Goal: Task Accomplishment & Management: Manage account settings

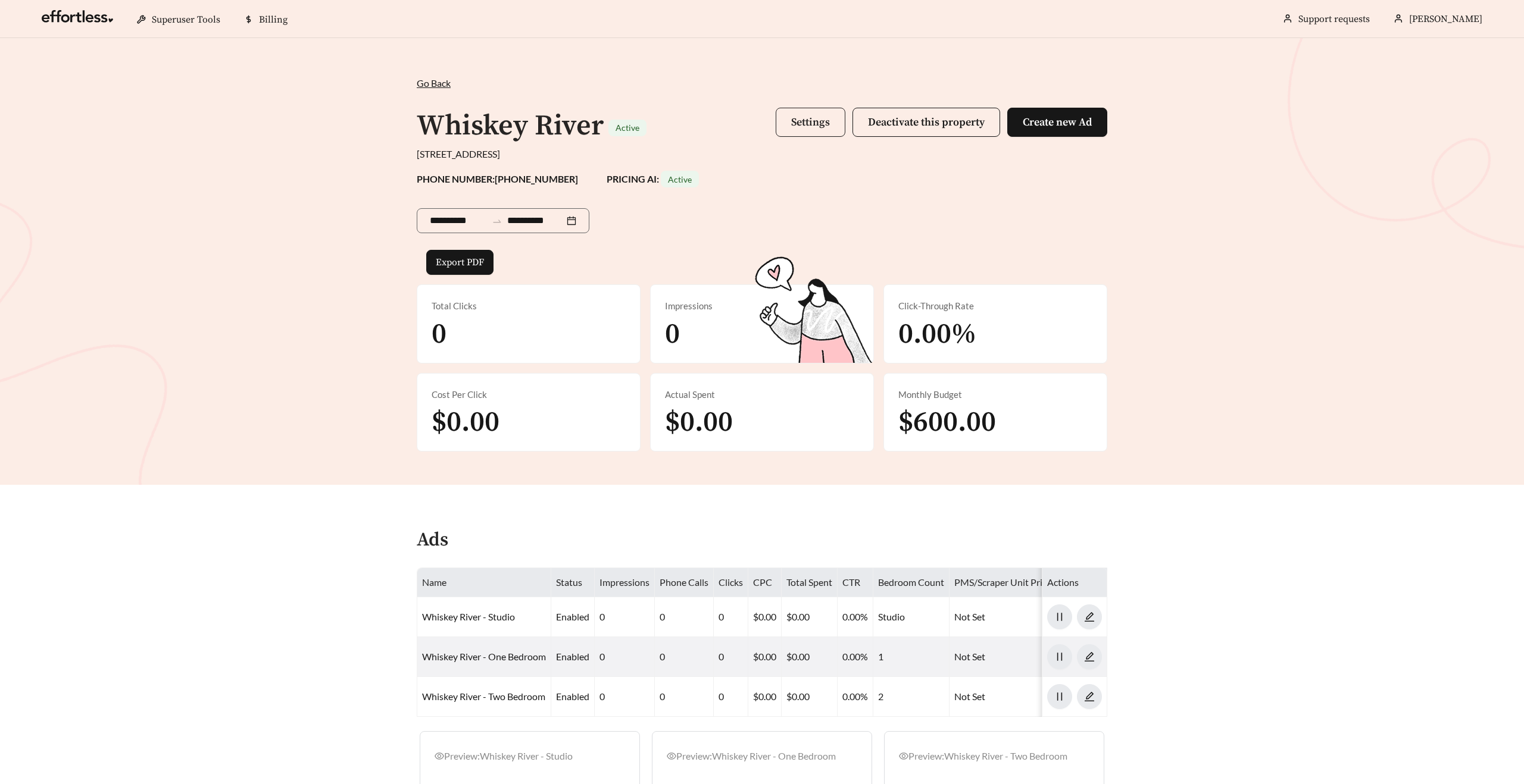
click at [794, 126] on span "Settings" at bounding box center [810, 122] width 39 height 14
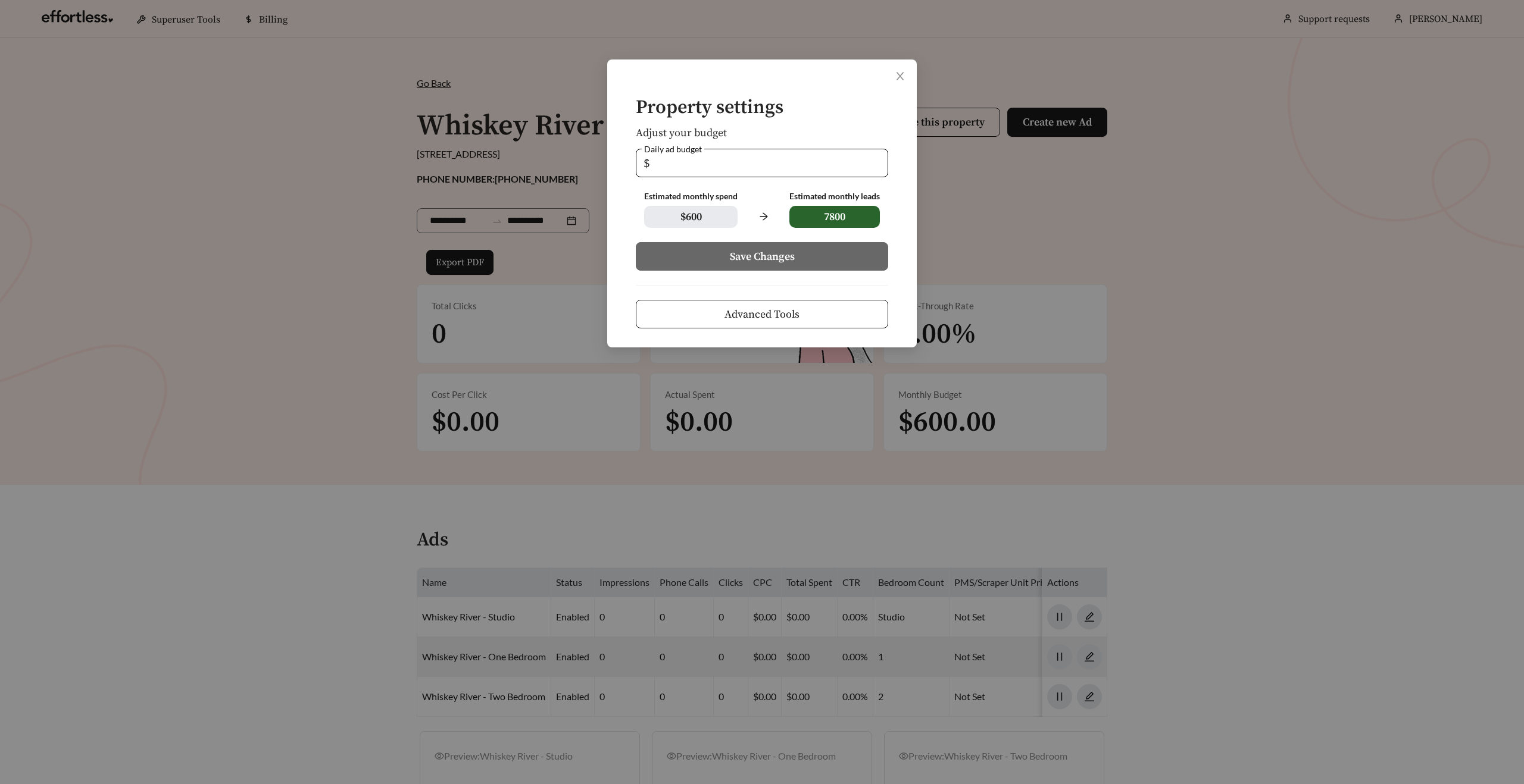
click at [692, 319] on button "Advanced Tools" at bounding box center [762, 314] width 253 height 29
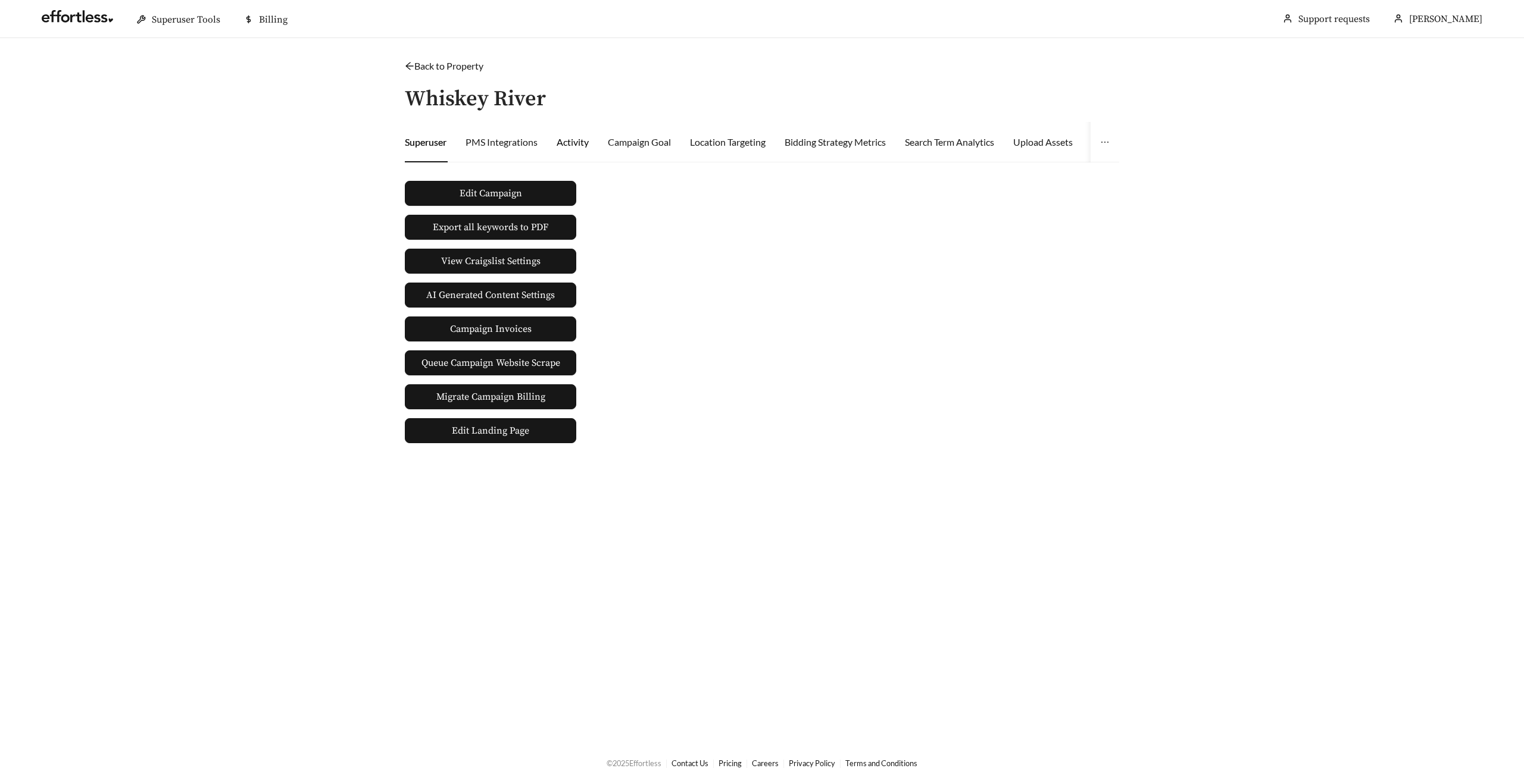
click at [567, 141] on div "Activity" at bounding box center [572, 142] width 32 height 14
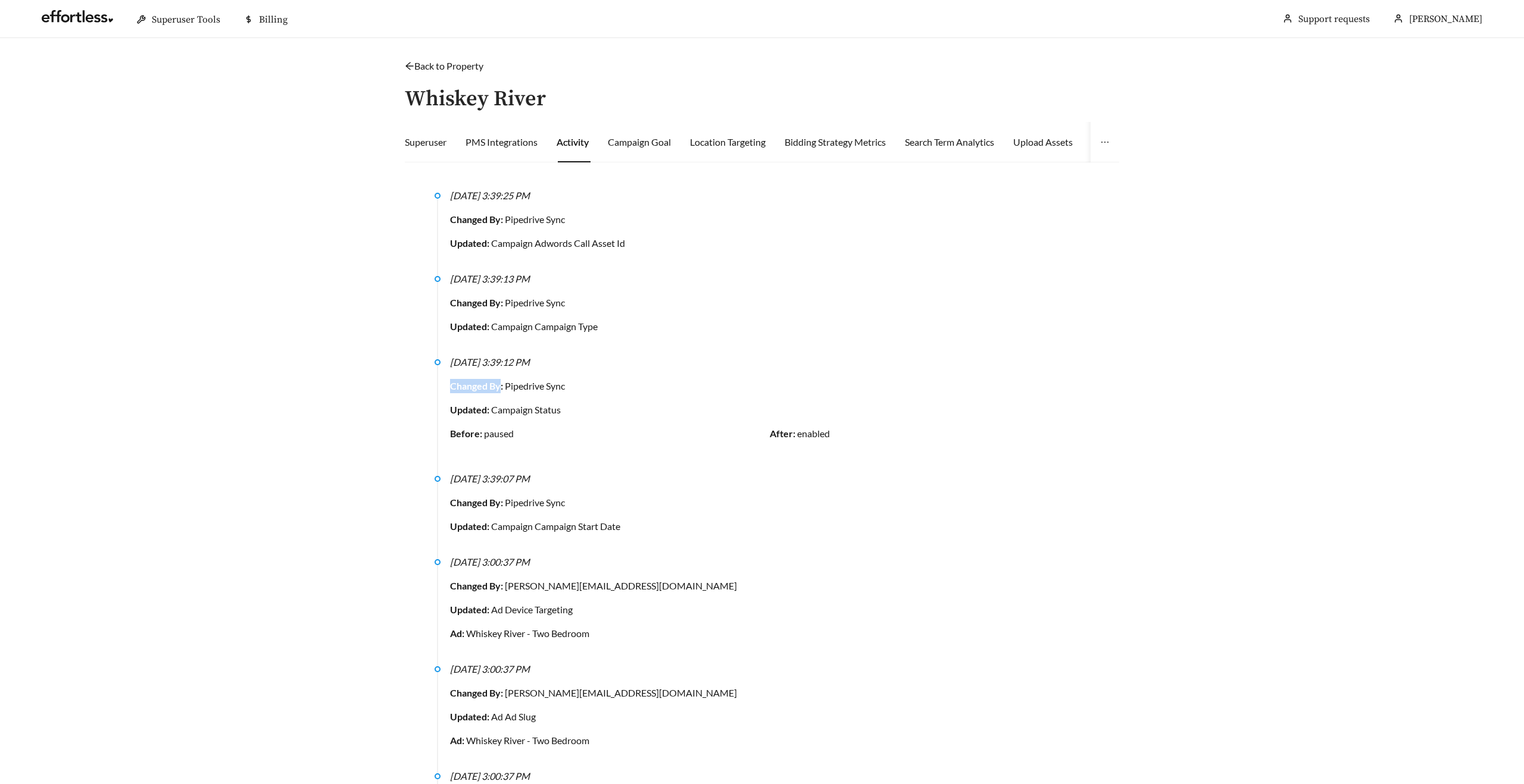
drag, startPoint x: 453, startPoint y: 385, endPoint x: 501, endPoint y: 386, distance: 48.0
click at [501, 386] on strong "Changed By:" at bounding box center [478, 386] width 55 height 11
click at [430, 68] on link "Back to Property" at bounding box center [444, 66] width 79 height 11
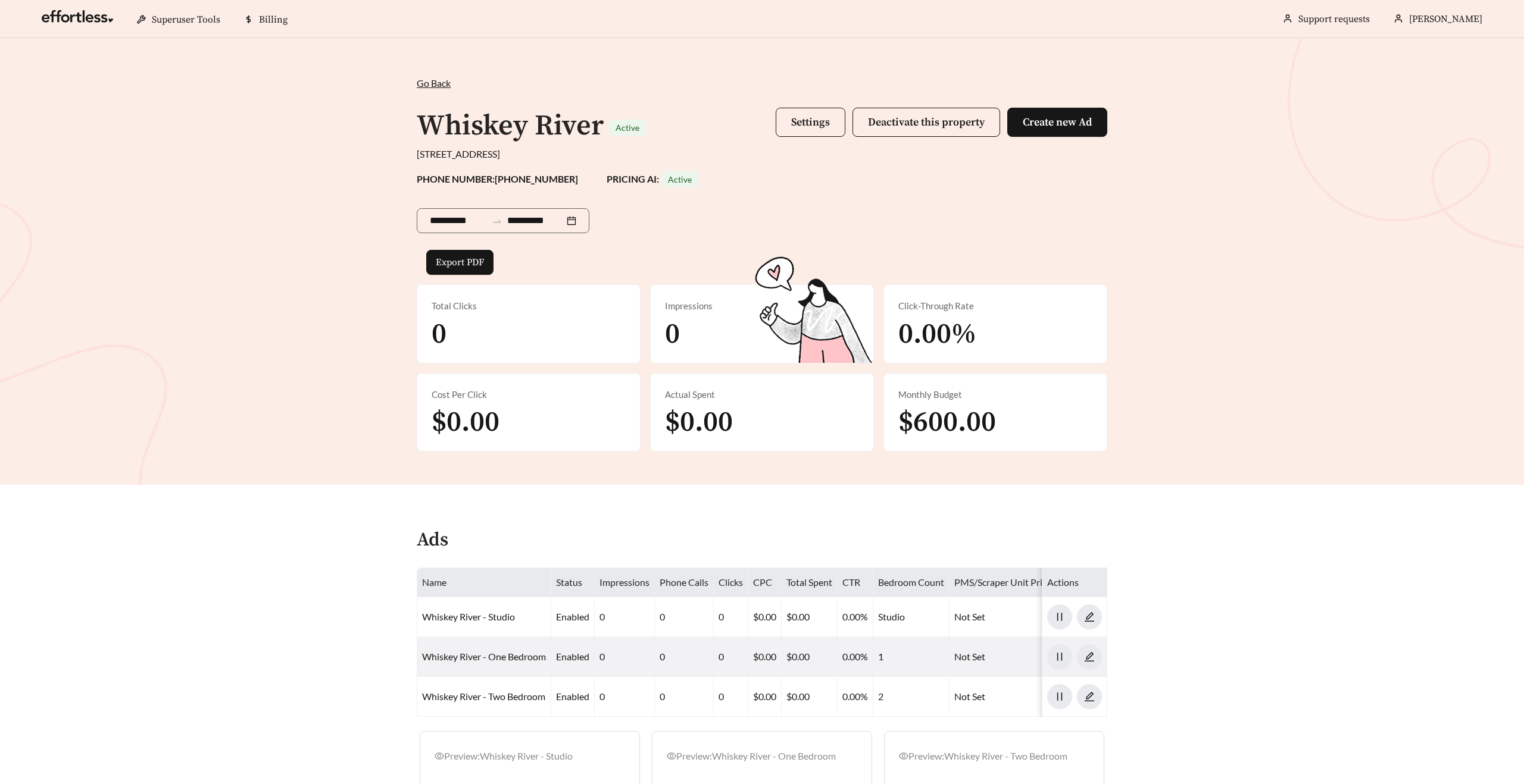
click at [425, 78] on span "Go Back" at bounding box center [434, 83] width 34 height 11
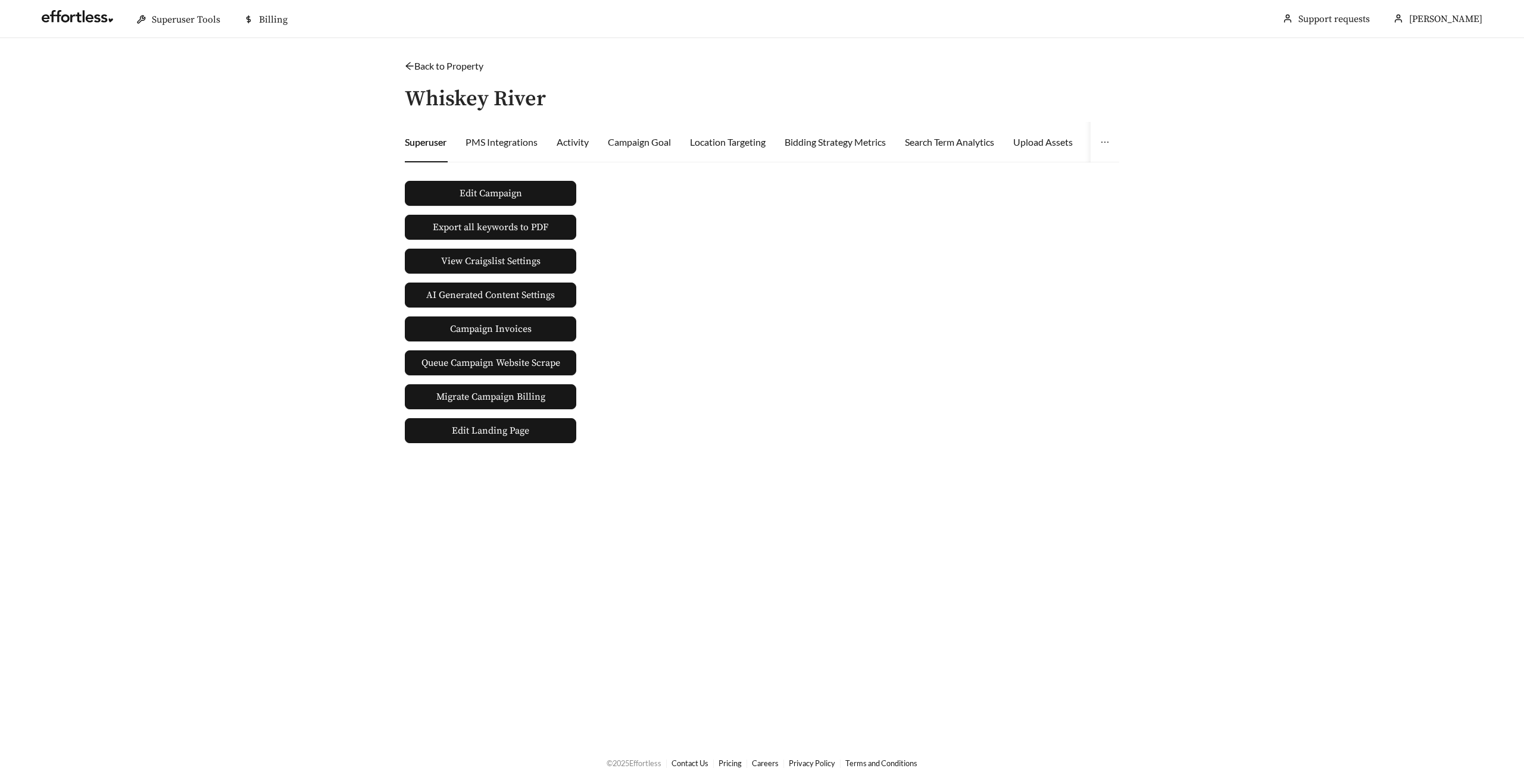
click at [410, 73] on div "Back to Property / Whiskey River Superuser PMS Integrations Activity Campaign G…" at bounding box center [762, 251] width 738 height 385
click at [408, 67] on icon "arrow-left" at bounding box center [409, 66] width 8 height 8
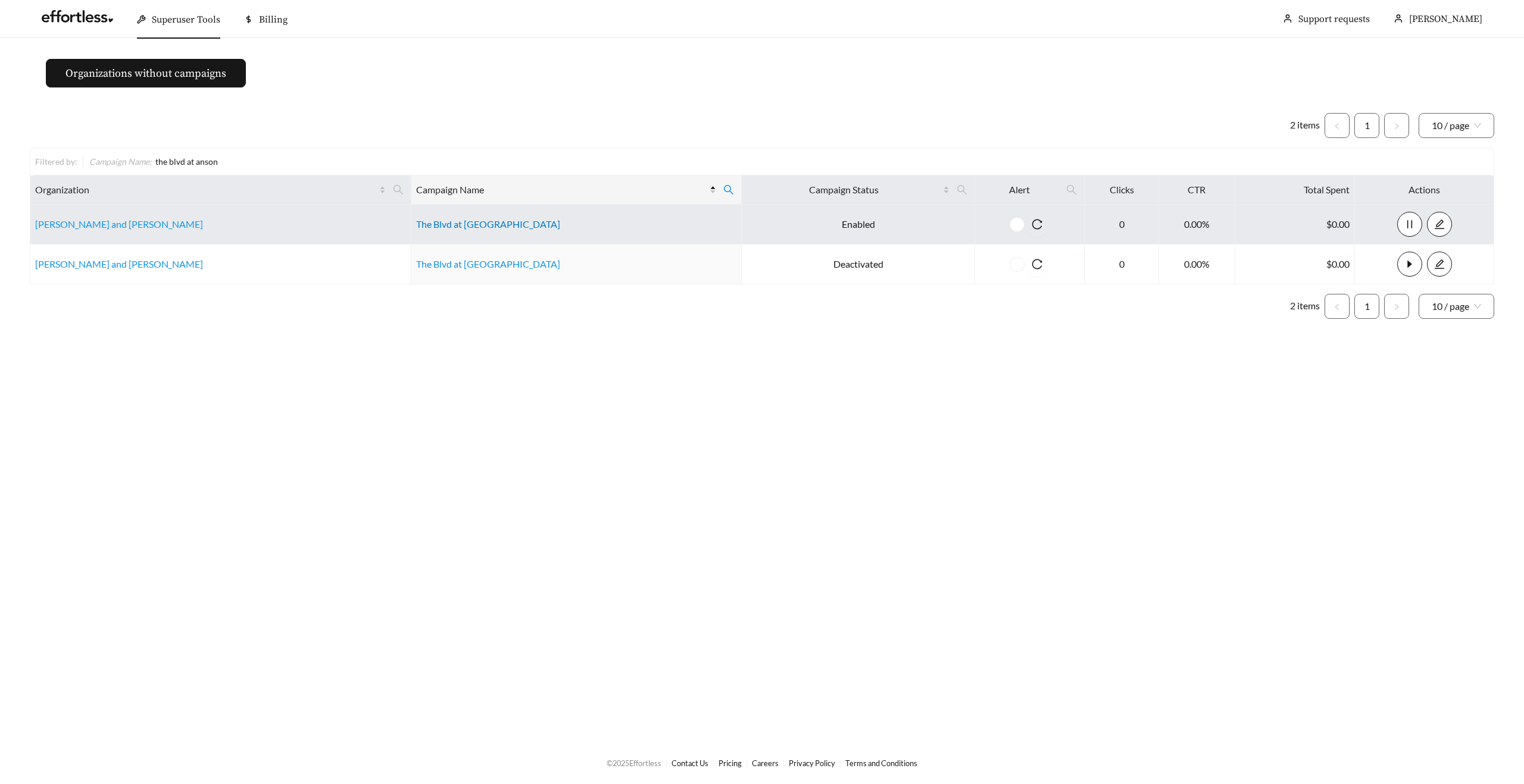
click at [425, 221] on link "The Blvd at Anson - 2" at bounding box center [488, 224] width 144 height 11
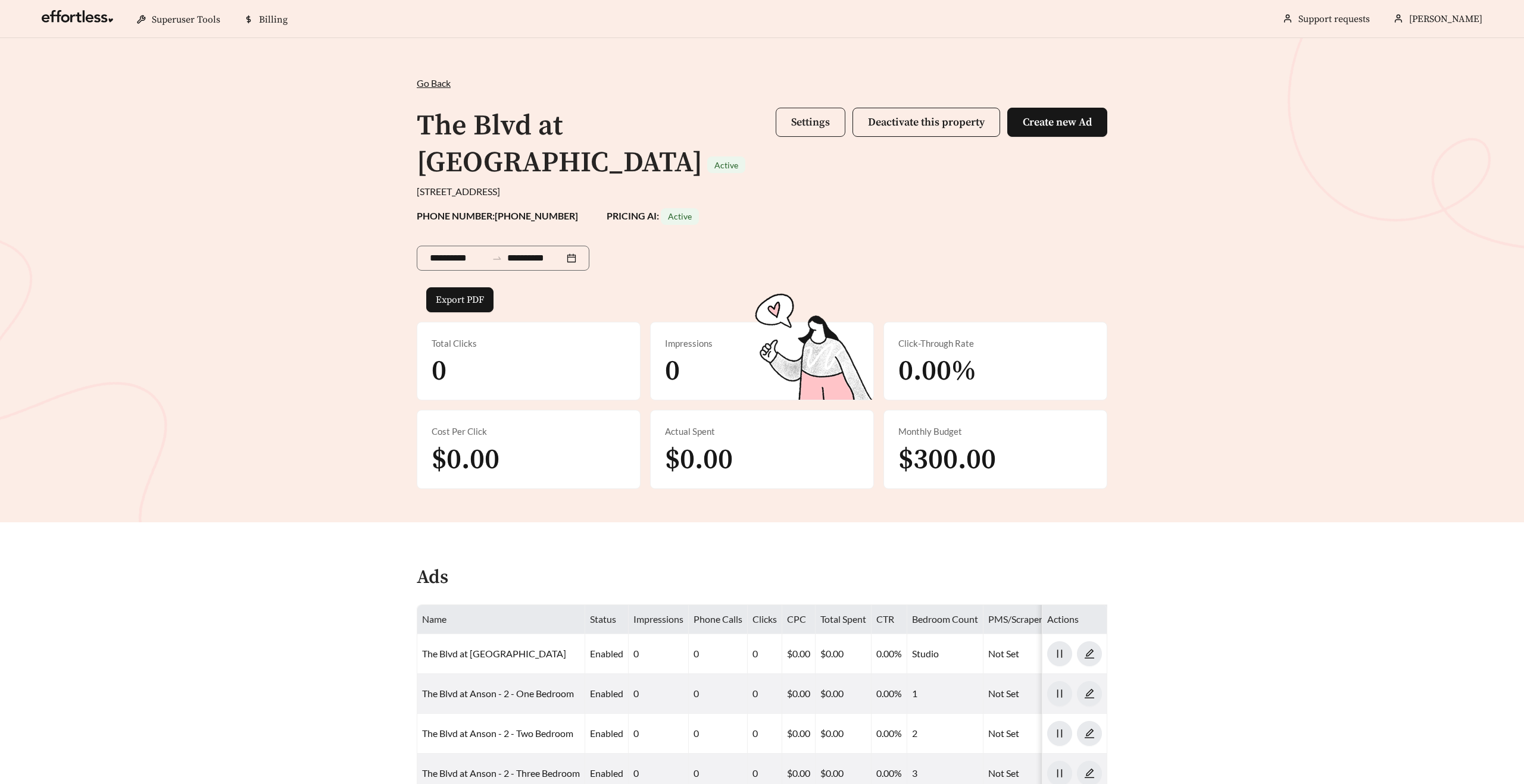
click at [805, 118] on span "Settings" at bounding box center [810, 122] width 39 height 14
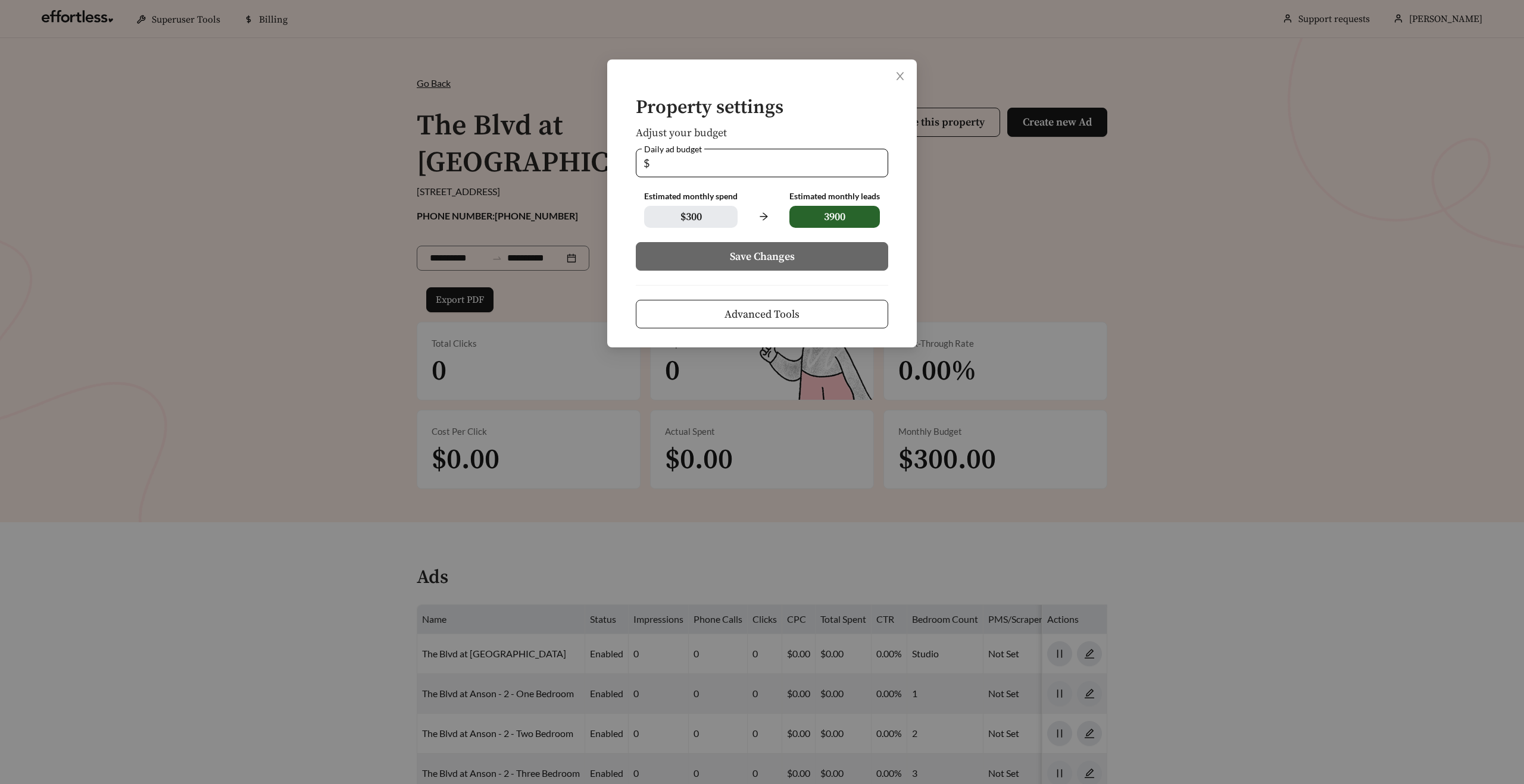
click at [701, 303] on button "Advanced Tools" at bounding box center [762, 314] width 253 height 29
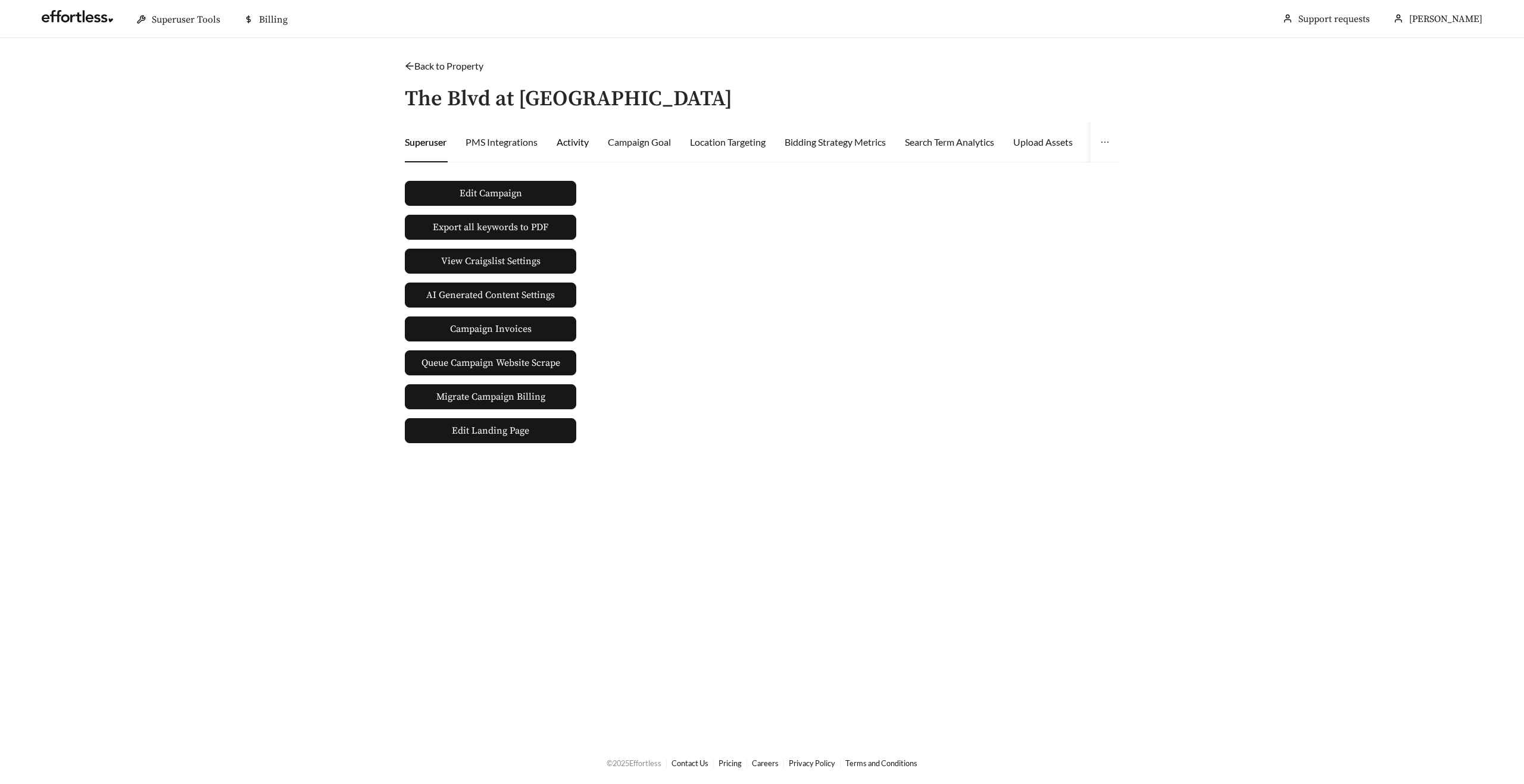
click at [586, 145] on div "Activity" at bounding box center [572, 142] width 32 height 14
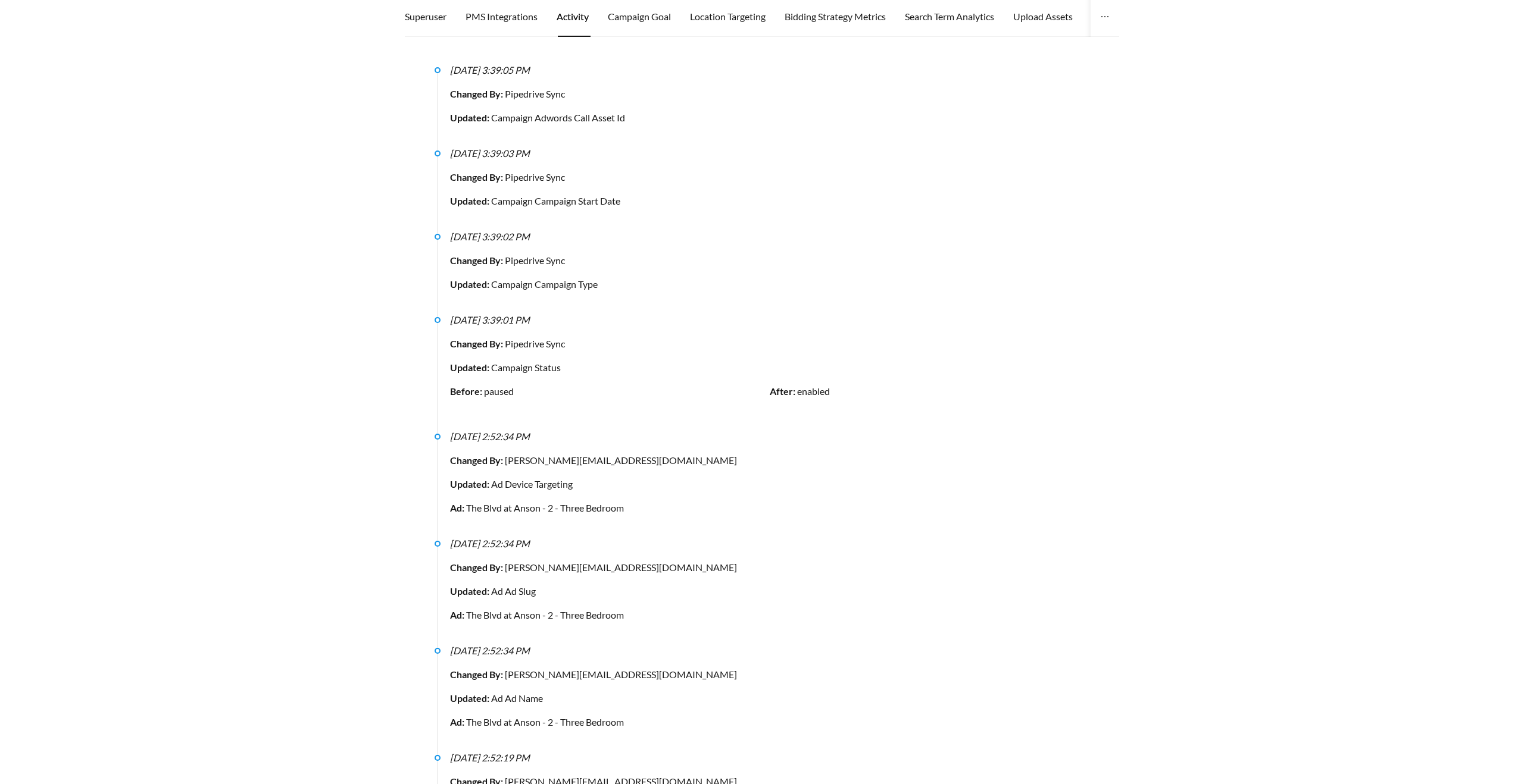
scroll to position [125, 0]
